Goal: Check status

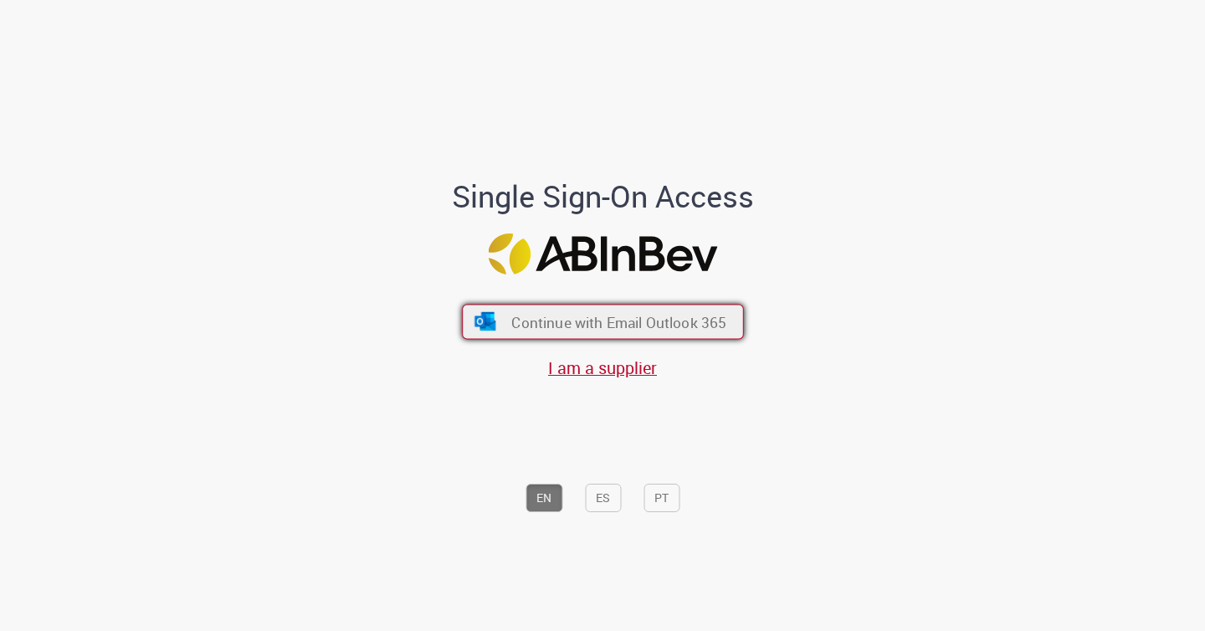
click at [596, 305] on button "Continue with Email Outlook 365" at bounding box center [603, 321] width 282 height 35
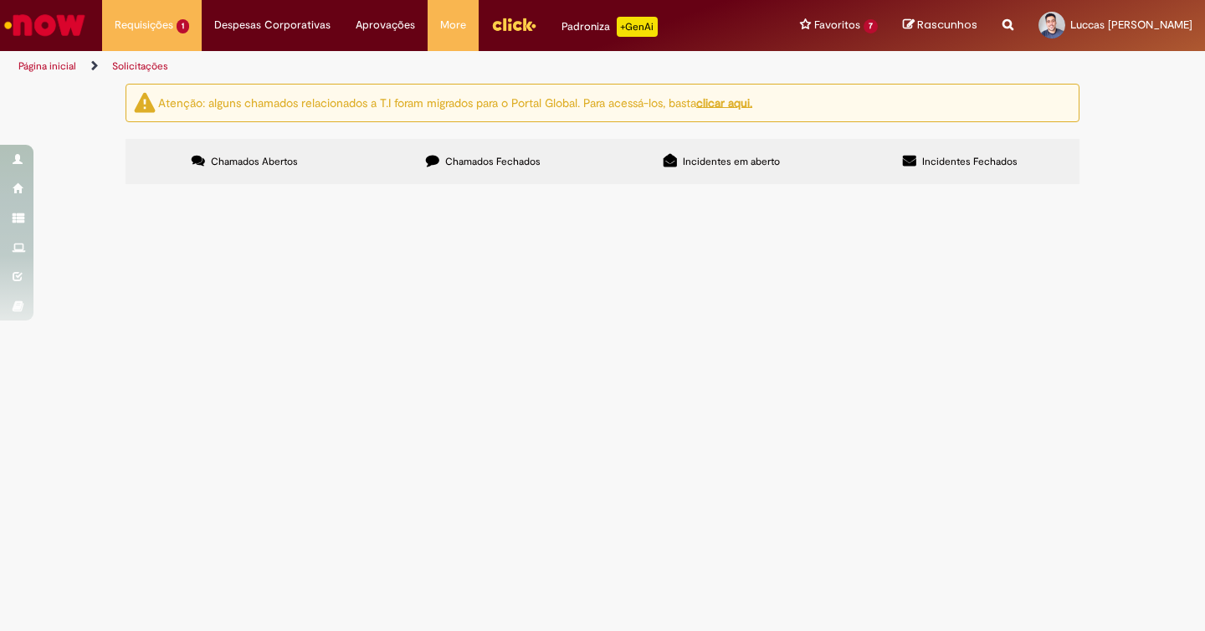
click at [492, 177] on label "Chamados Fechados" at bounding box center [483, 161] width 238 height 45
click at [0, 0] on span "Custo de desdobramento de peças para implementação de plano OOH da campanha de …" at bounding box center [0, 0] width 0 height 0
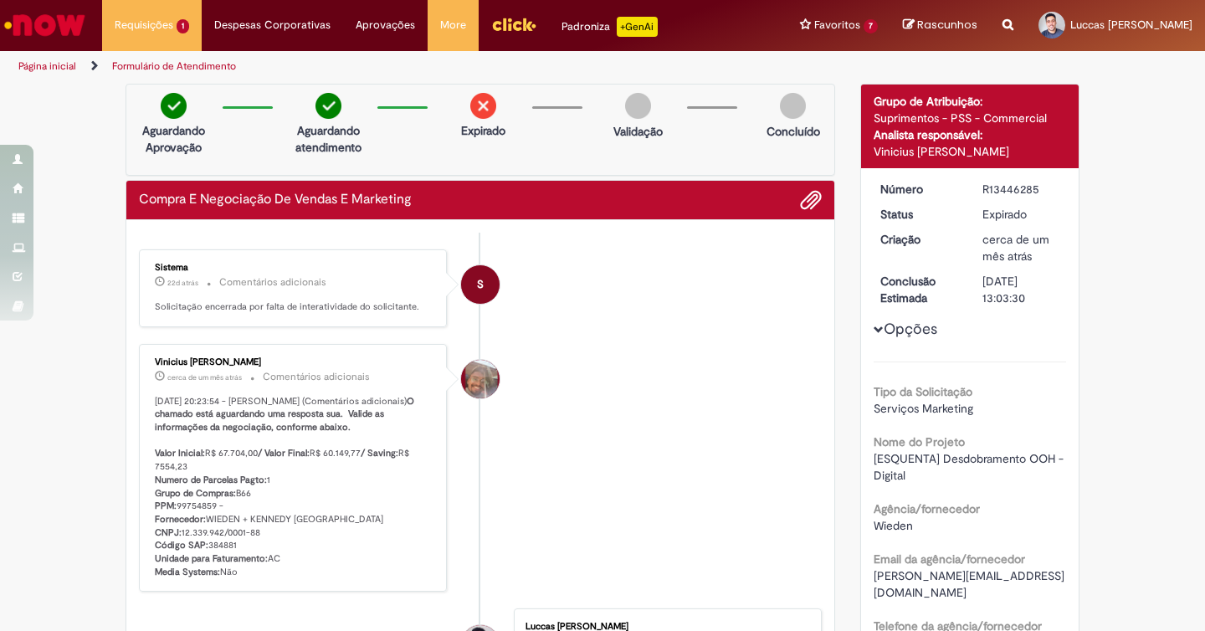
drag, startPoint x: 330, startPoint y: 464, endPoint x: 365, endPoint y: 464, distance: 35.1
click at [360, 464] on p "[DATE] 20:23:54 - [PERSON_NAME] (Comentários adicionais) O chamado está aguarda…" at bounding box center [294, 487] width 279 height 184
